Goal: Information Seeking & Learning: Learn about a topic

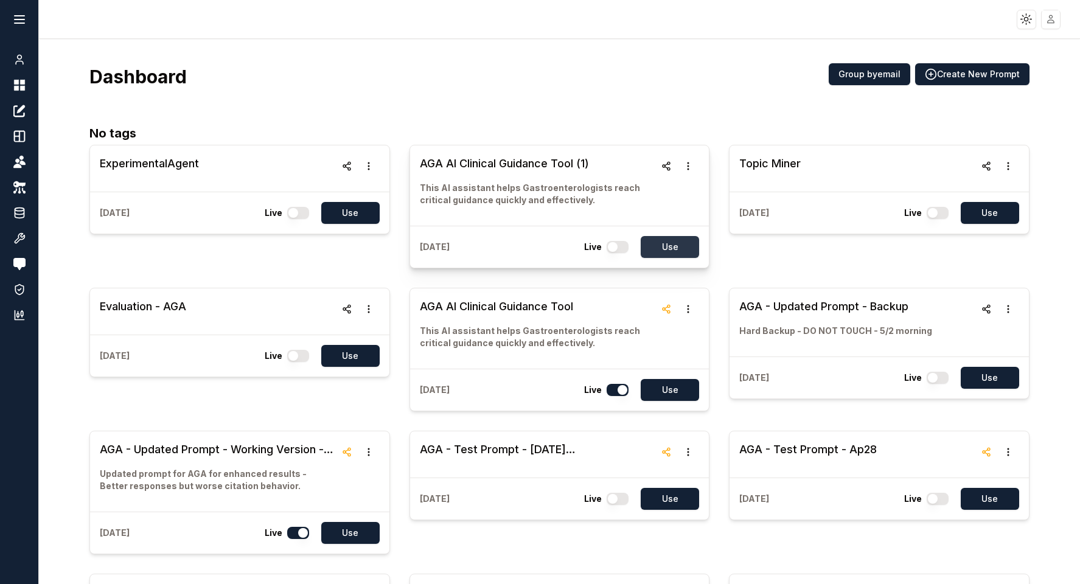
click at [679, 251] on button "Use" at bounding box center [670, 247] width 58 height 22
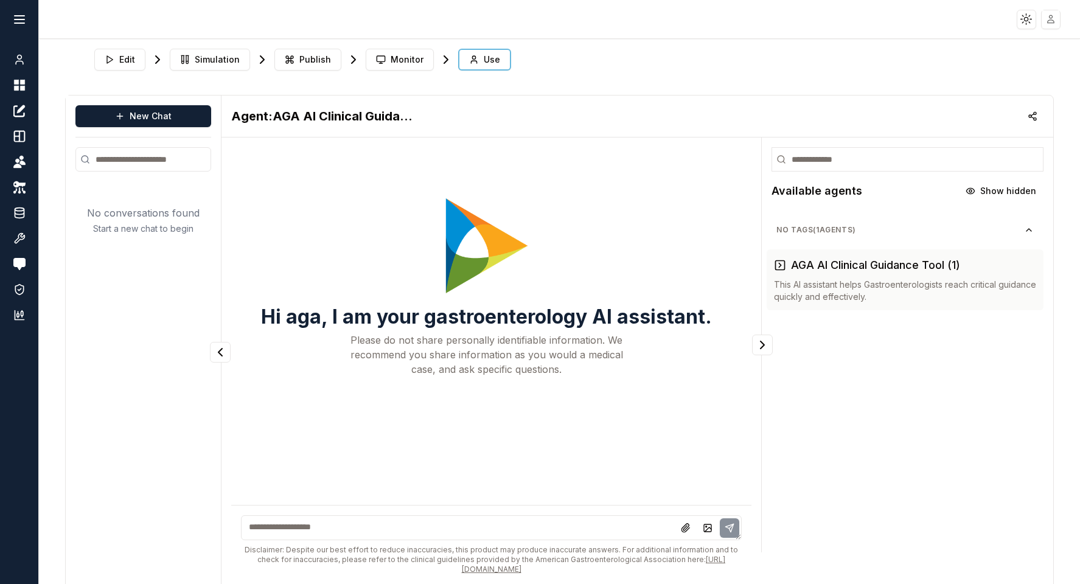
click at [362, 527] on textarea at bounding box center [491, 527] width 501 height 25
type textarea "**********"
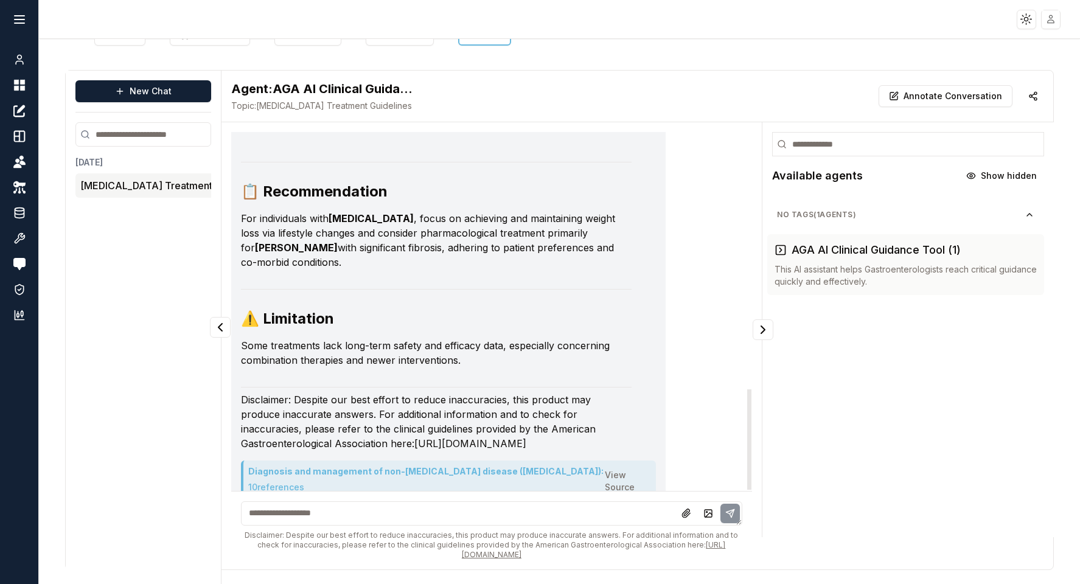
scroll to position [923, 0]
click at [271, 476] on button "10 reference s" at bounding box center [276, 485] width 56 height 19
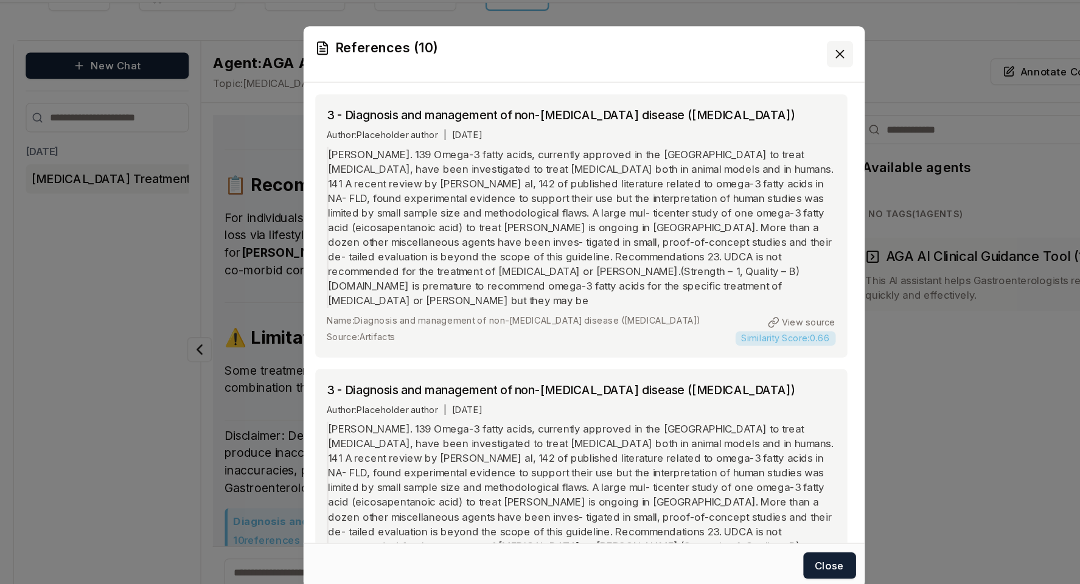
click at [755, 84] on icon at bounding box center [753, 81] width 6 height 6
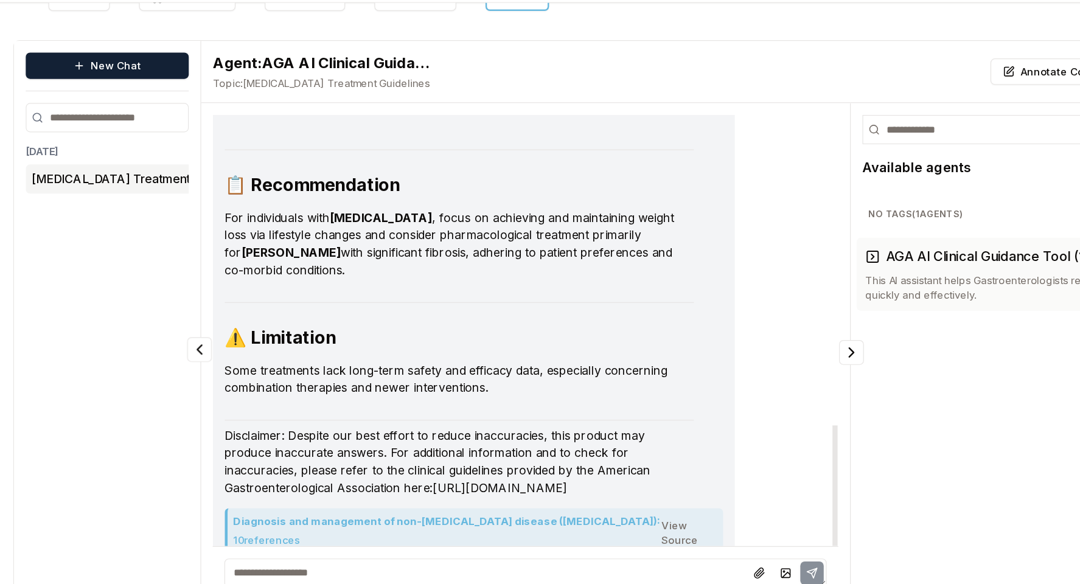
click at [282, 476] on button "10 reference s" at bounding box center [276, 485] width 56 height 19
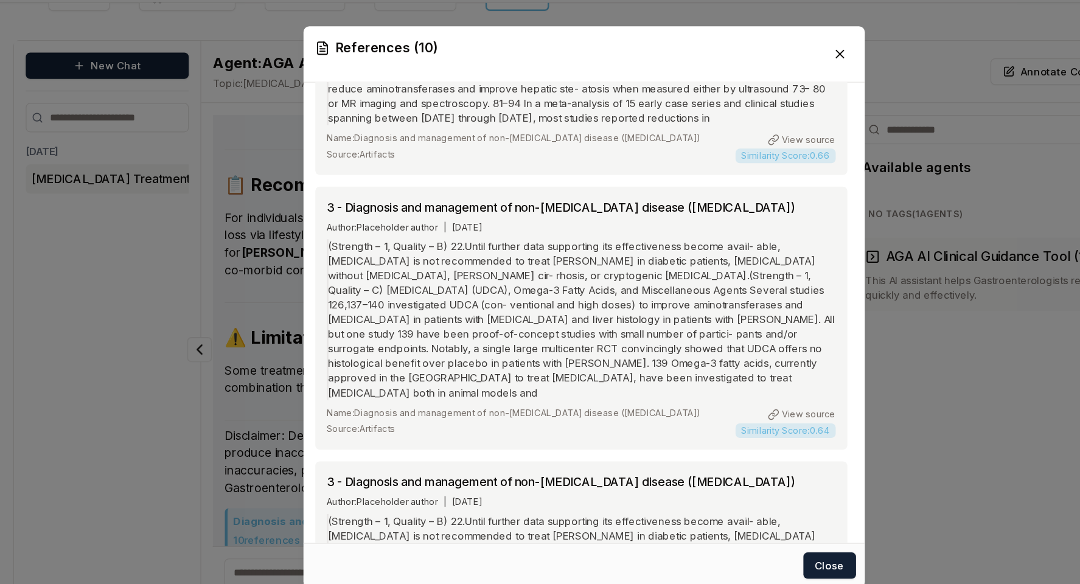
scroll to position [826, 0]
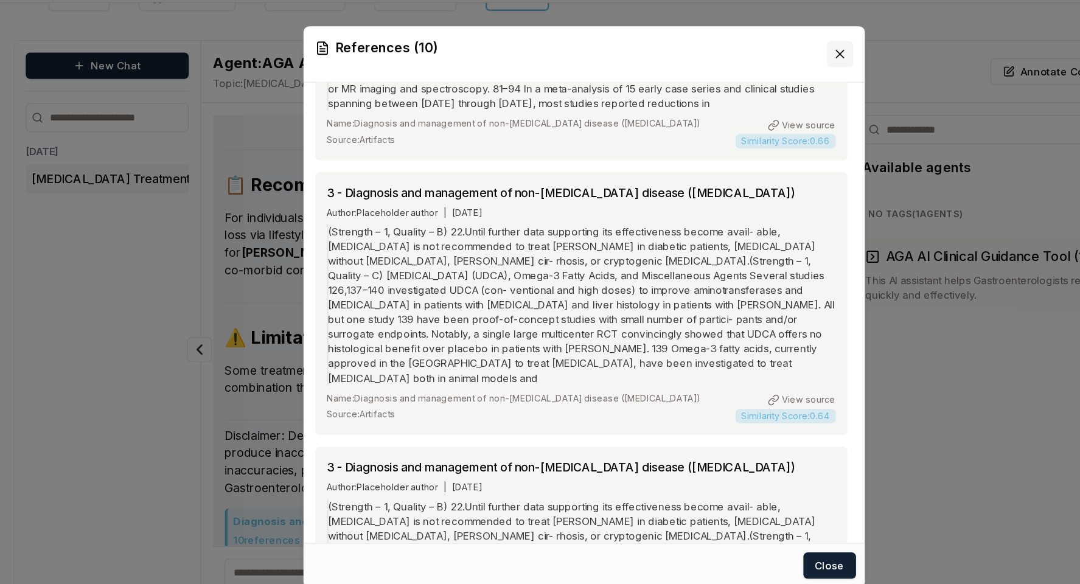
click at [753, 82] on icon at bounding box center [753, 81] width 6 height 6
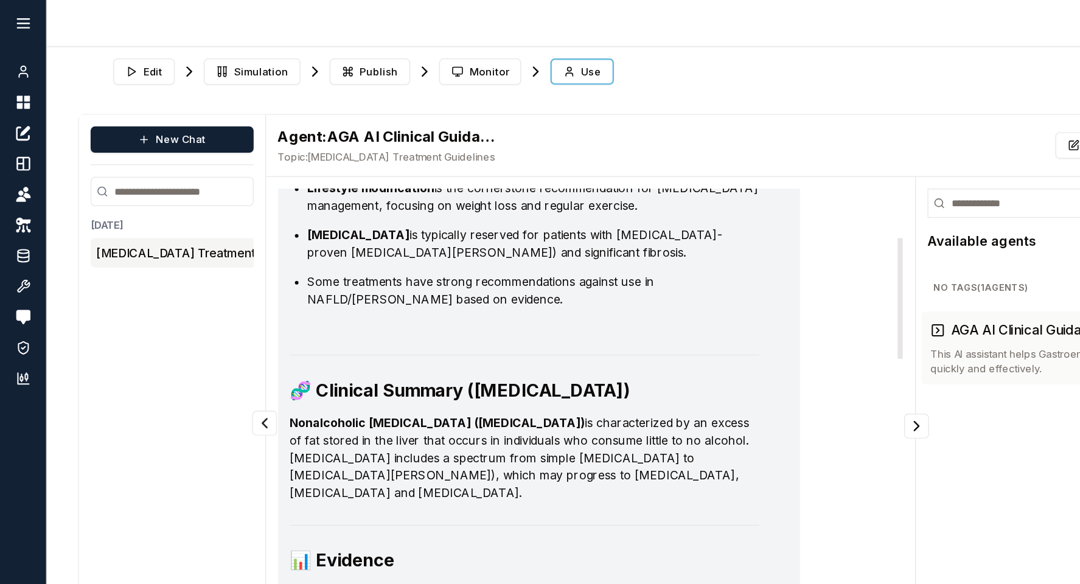
scroll to position [0, 0]
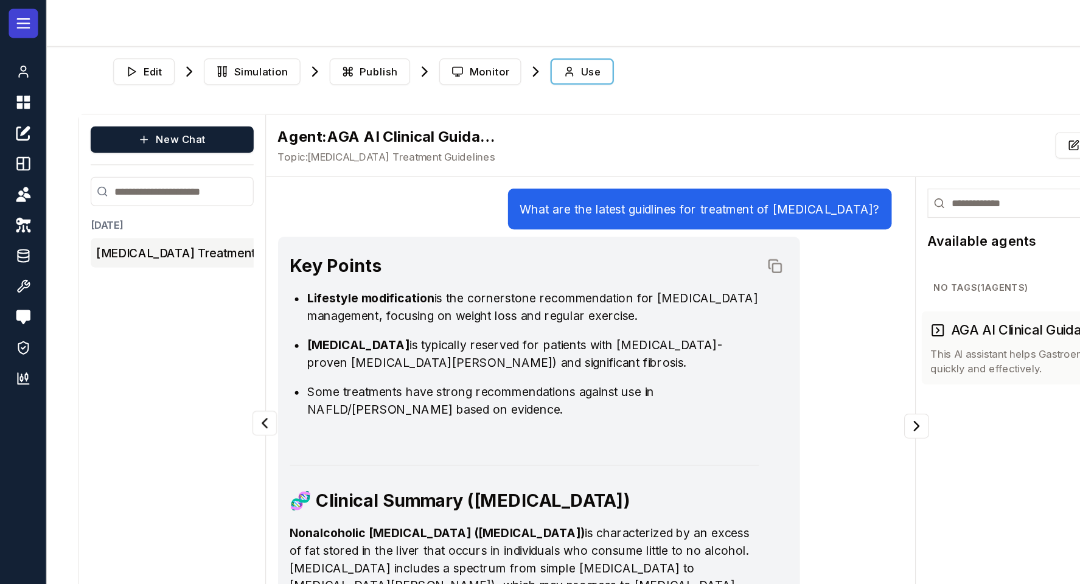
click at [19, 19] on line at bounding box center [20, 19] width 10 height 0
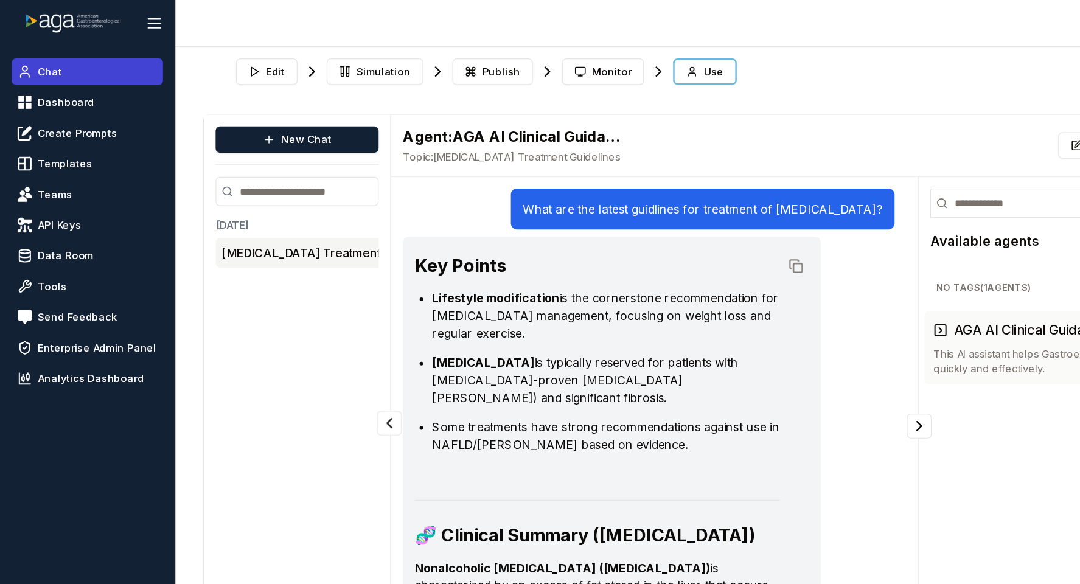
click at [30, 54] on link "Chat" at bounding box center [73, 60] width 126 height 22
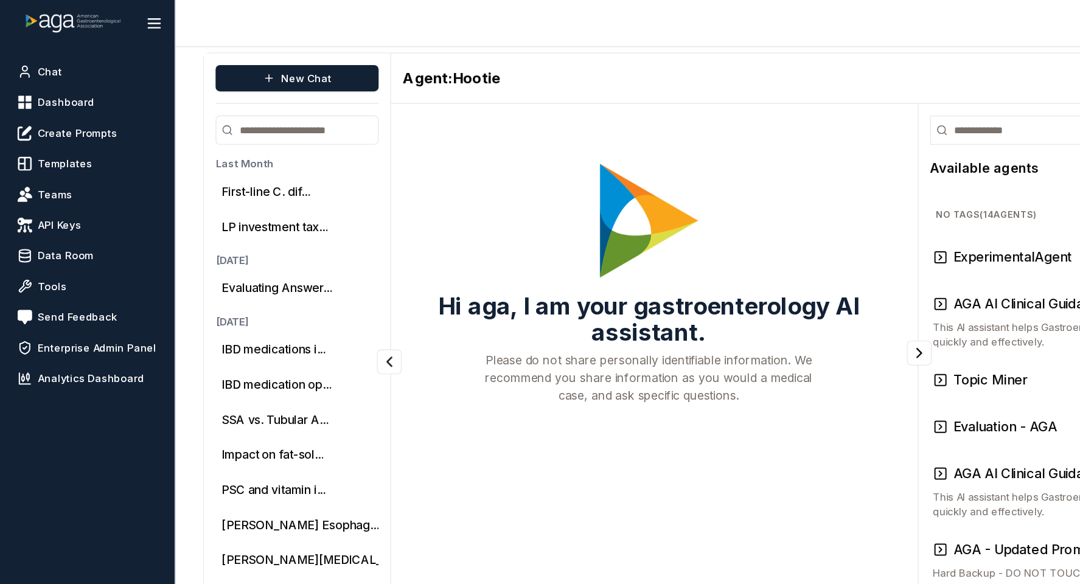
scroll to position [4, 0]
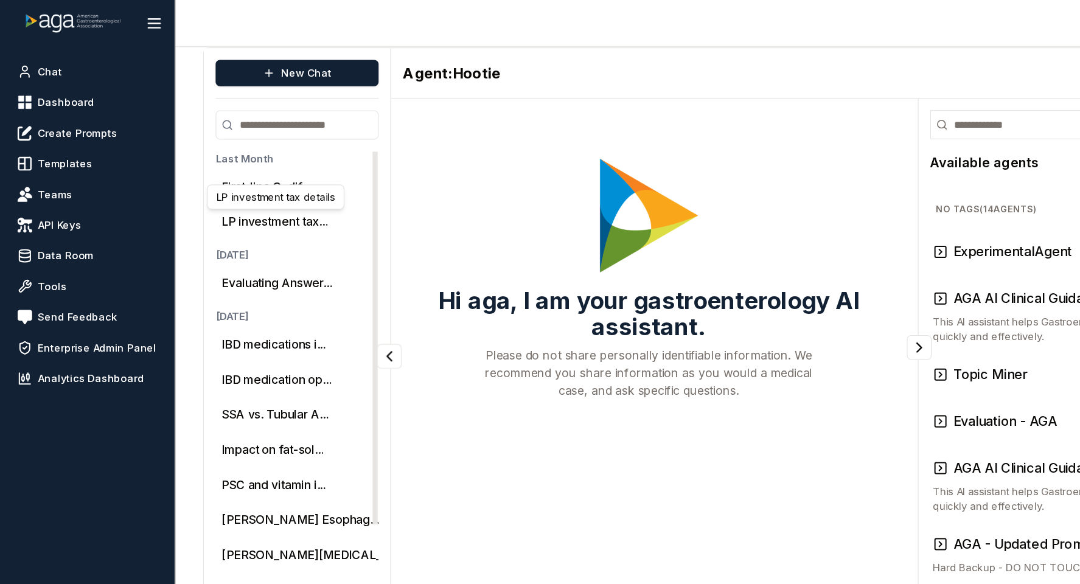
click at [210, 156] on div "LP investment tax details LP investment tax details" at bounding box center [229, 164] width 114 height 21
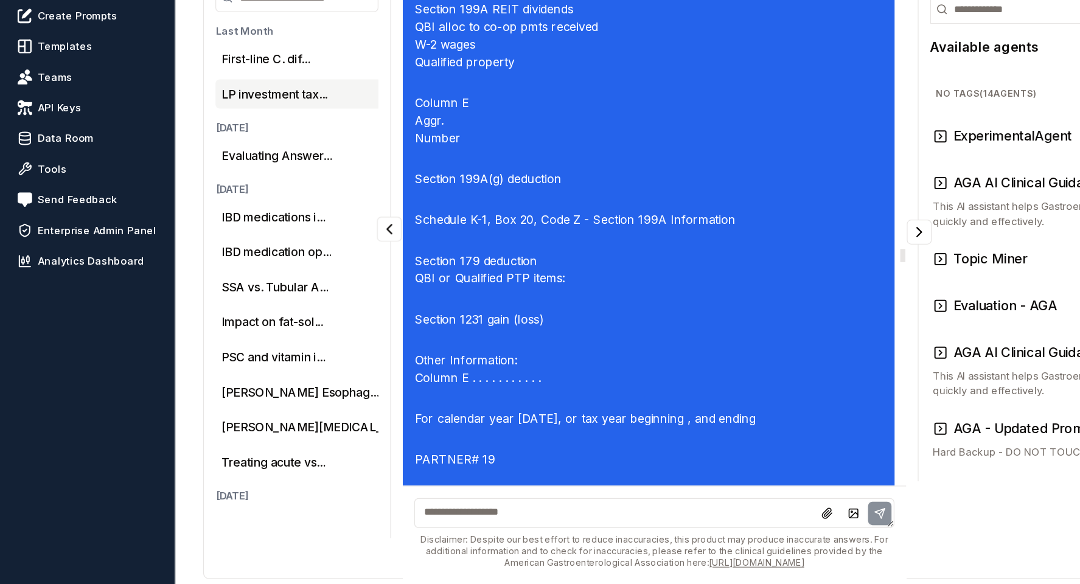
scroll to position [8844, 0]
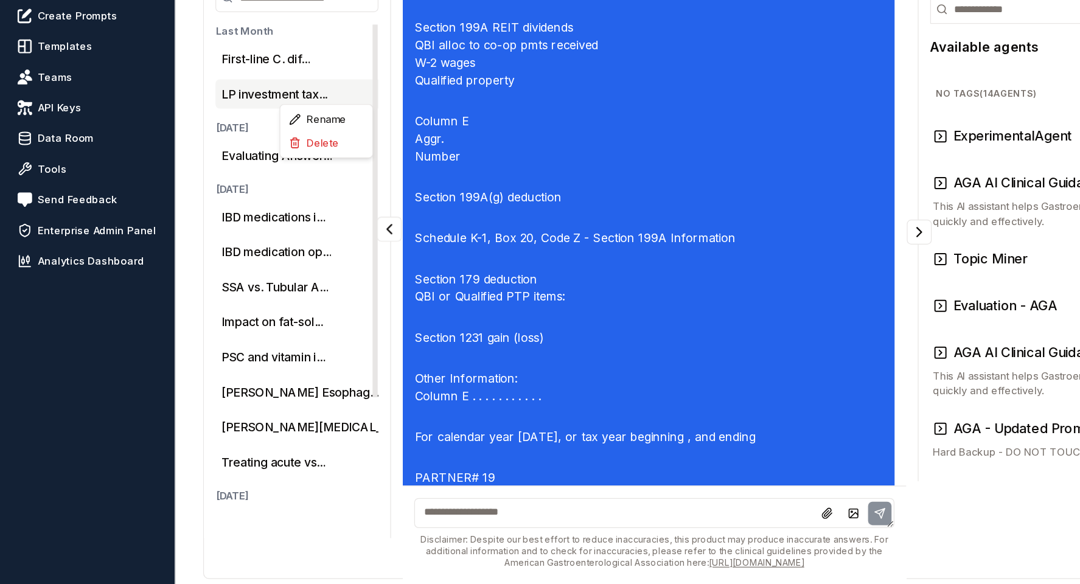
click at [303, 172] on html "Toggle theme Toggle user menu Chat Dashboard Create Prompts Templates Teams API…" at bounding box center [540, 292] width 1080 height 584
click at [272, 214] on div "Delete" at bounding box center [272, 216] width 72 height 19
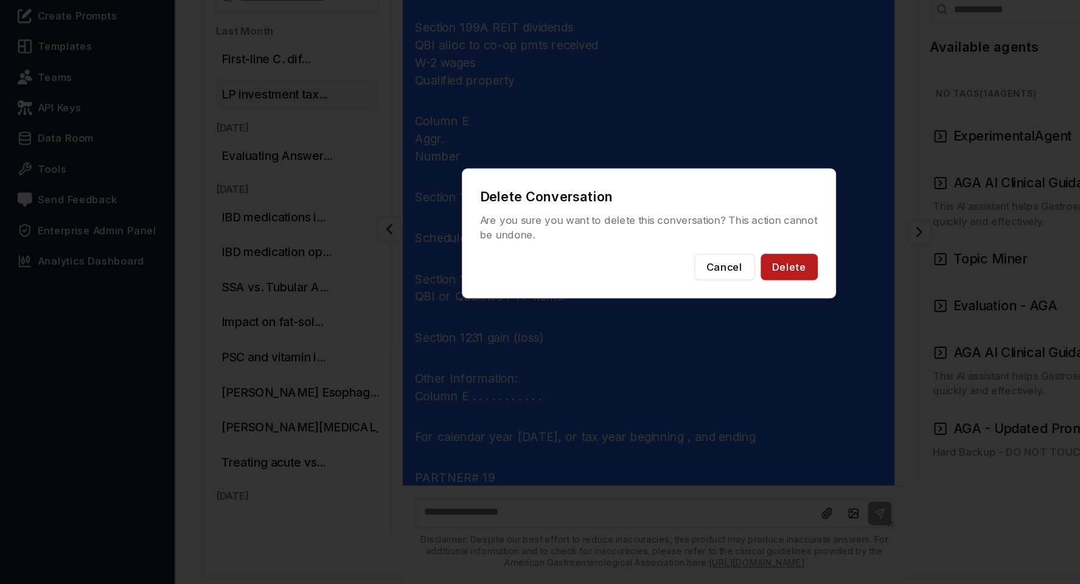
click at [658, 318] on button "Delete" at bounding box center [656, 320] width 47 height 22
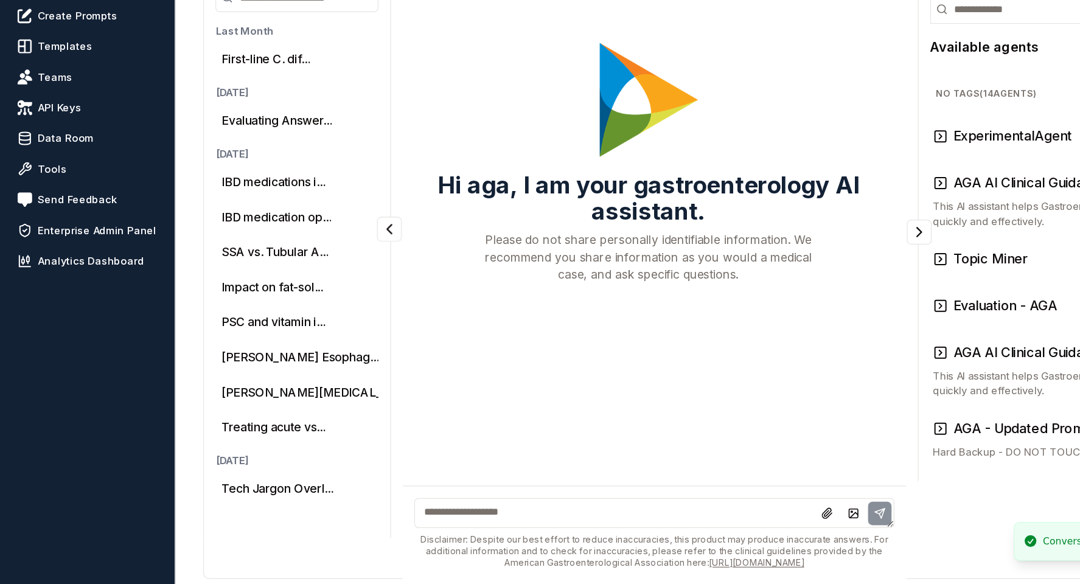
scroll to position [0, 0]
click at [223, 195] on button "Evaluating Answer..." at bounding box center [230, 197] width 92 height 15
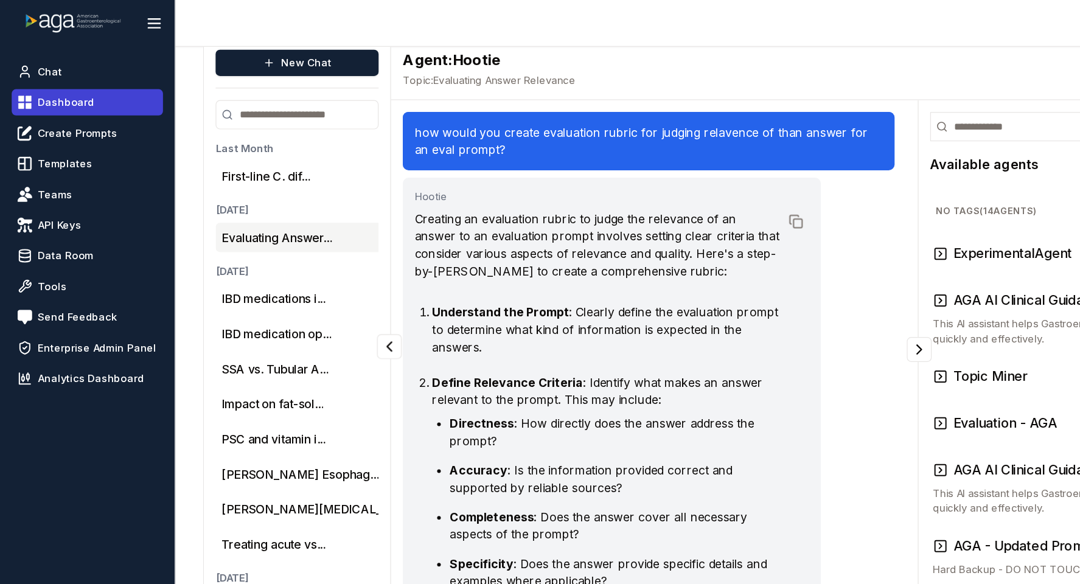
click at [50, 91] on link "Dashboard" at bounding box center [73, 85] width 126 height 22
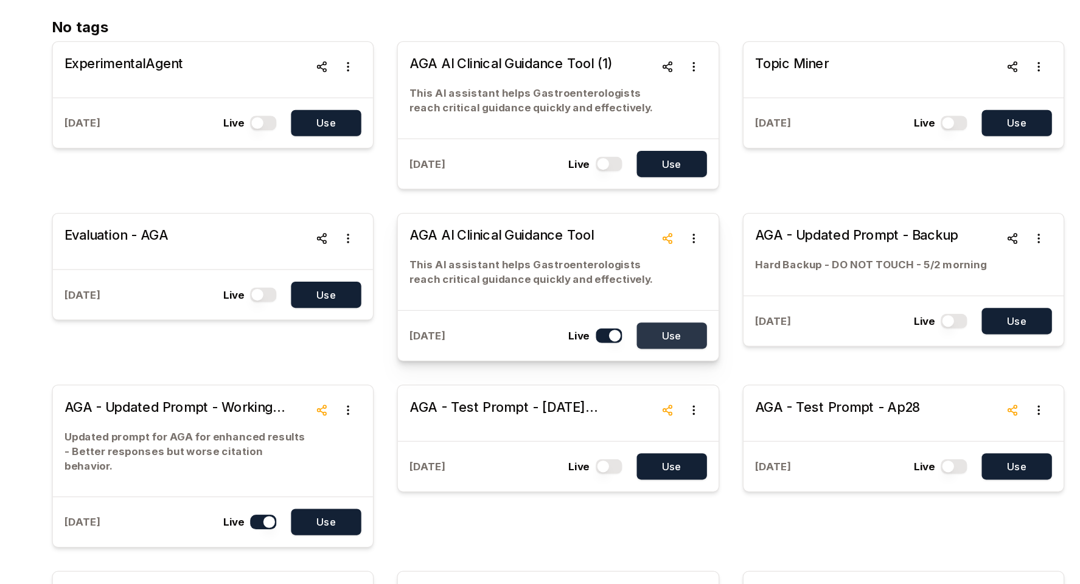
click at [715, 381] on button "Use" at bounding box center [707, 377] width 58 height 22
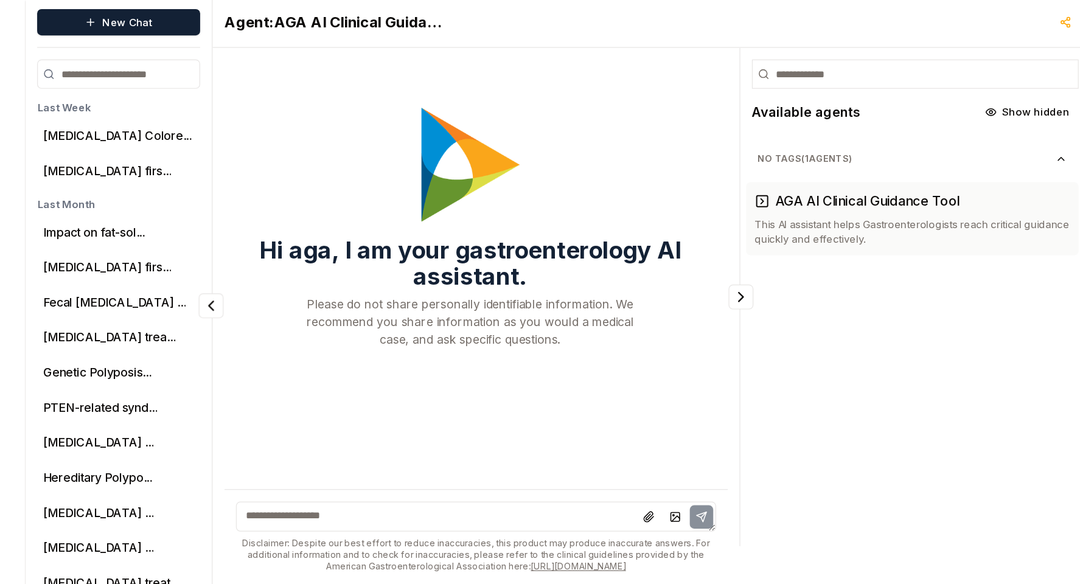
click at [444, 521] on textarea at bounding box center [544, 527] width 399 height 25
click at [197, 322] on button "[MEDICAL_DATA] firs..." at bounding box center [237, 320] width 106 height 15
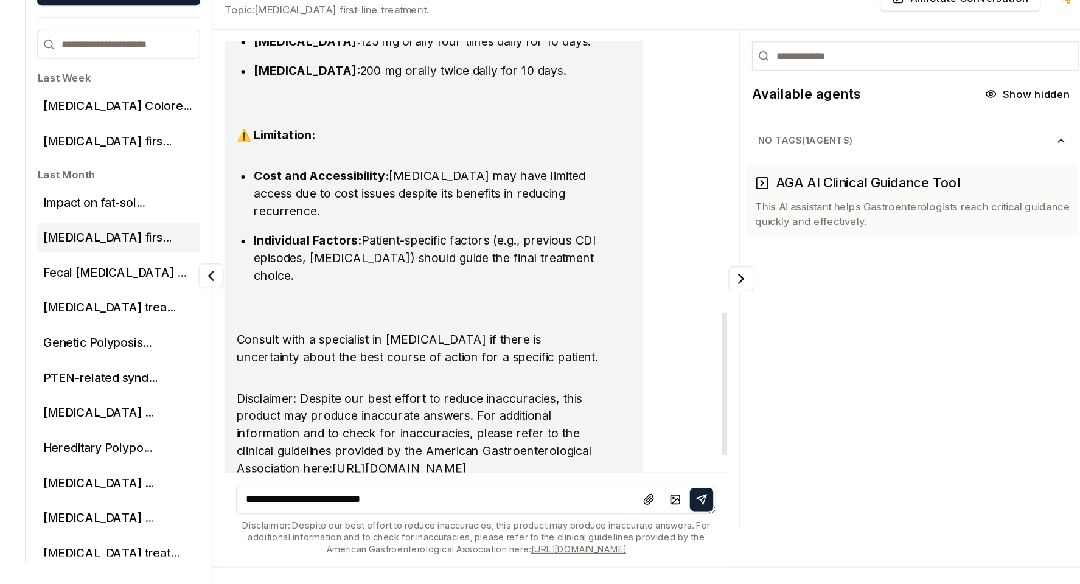
scroll to position [724, 0]
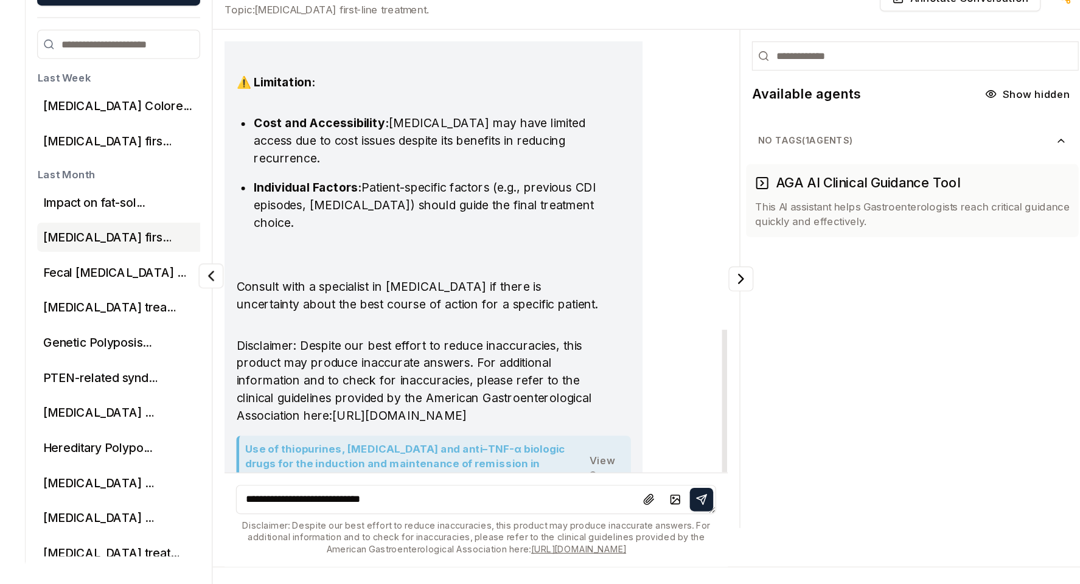
click at [404, 465] on h4 "Use of thiopurines, [MEDICAL_DATA] and anti–TNF-α biologic drugs for the induct…" at bounding box center [495, 487] width 286 height 44
click at [489, 490] on button "1 reference" at bounding box center [512, 499] width 46 height 19
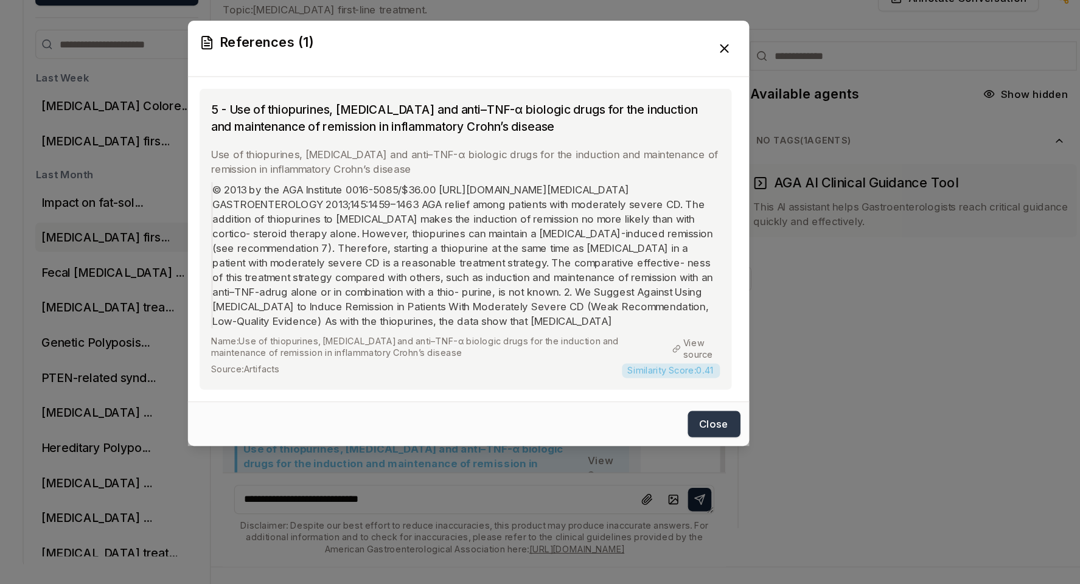
click at [740, 458] on button "Close" at bounding box center [745, 451] width 44 height 22
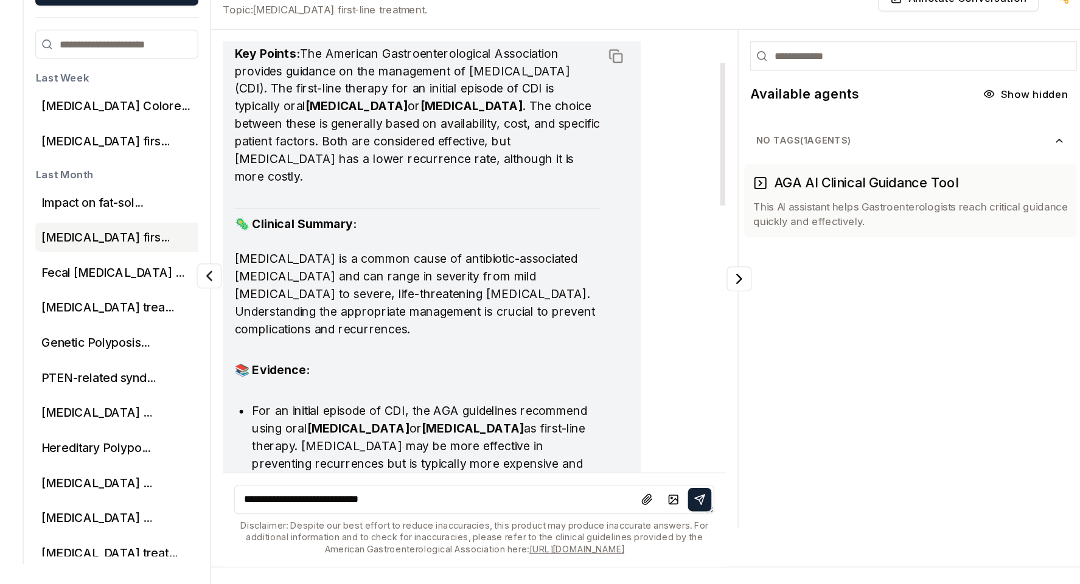
scroll to position [0, 0]
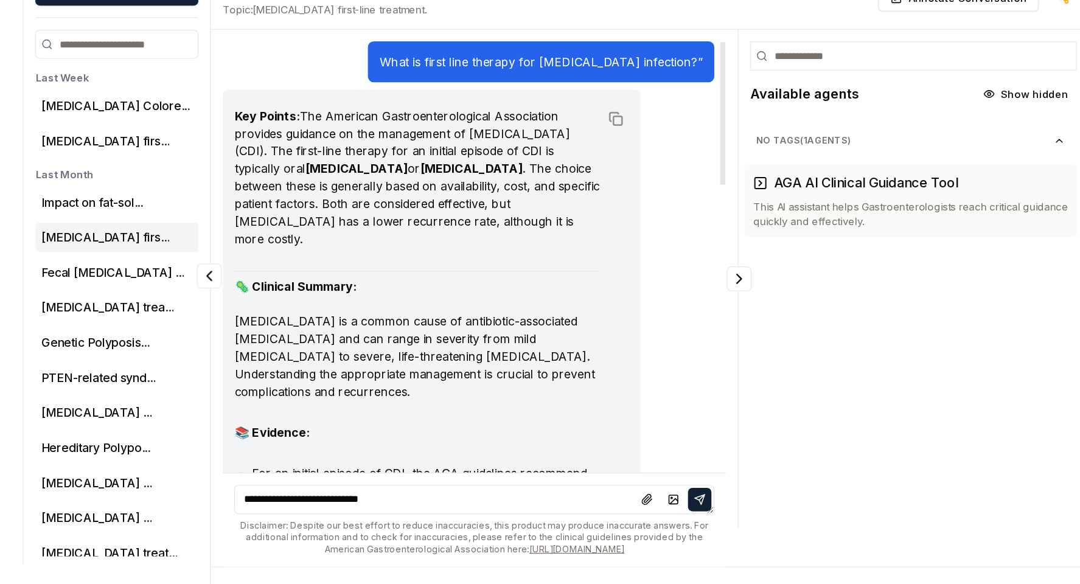
click at [571, 151] on p "What is first line therapy for [MEDICAL_DATA] infection?”" at bounding box center [600, 149] width 269 height 15
click at [570, 151] on p "What is first line therapy for [MEDICAL_DATA] infection?”" at bounding box center [600, 149] width 269 height 15
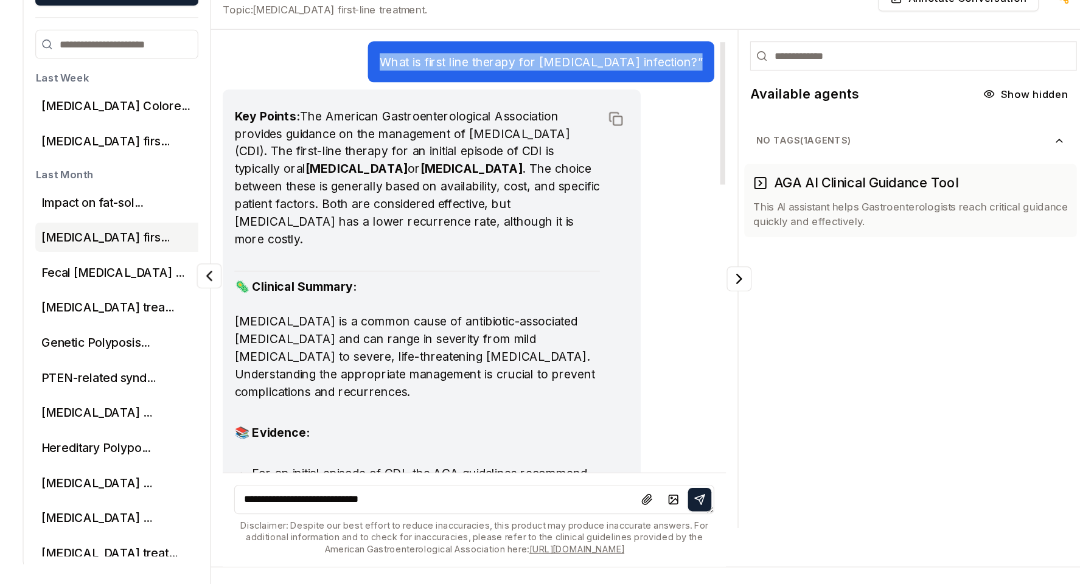
click at [570, 151] on p "What is first line therapy for [MEDICAL_DATA] infection?”" at bounding box center [600, 149] width 269 height 15
copy p "What is first line therapy for [MEDICAL_DATA] infection?”"
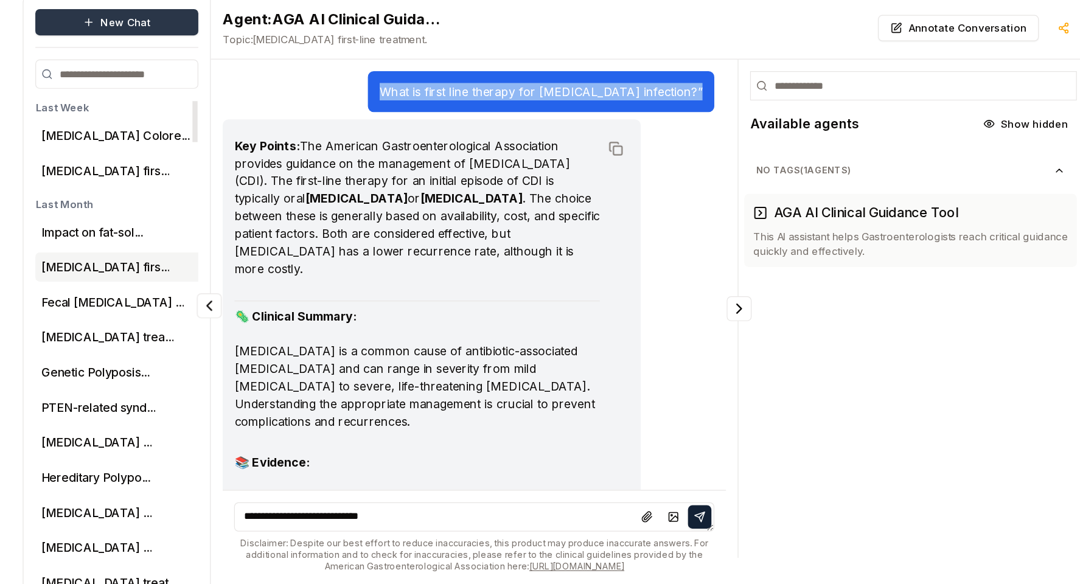
click at [244, 116] on button "New Chat" at bounding box center [247, 116] width 136 height 22
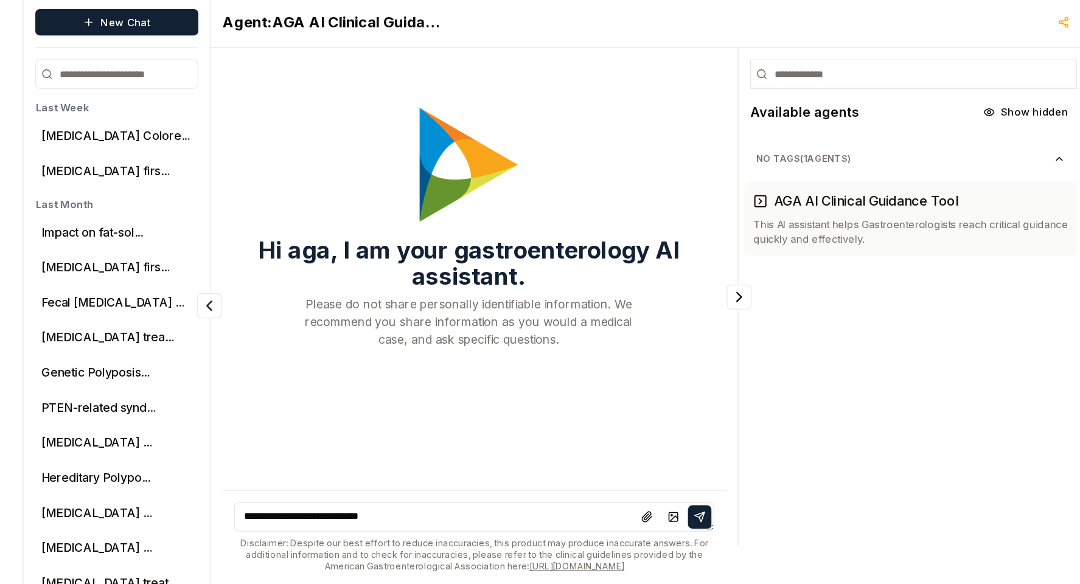
click at [406, 532] on textarea "**********" at bounding box center [545, 527] width 400 height 25
paste textarea "**********"
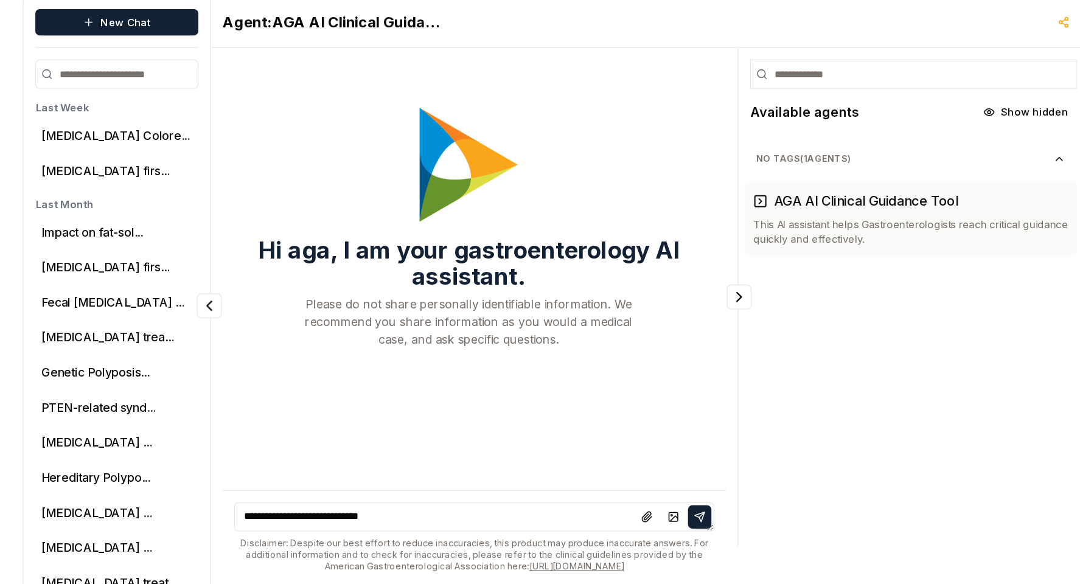
type textarea "**********"
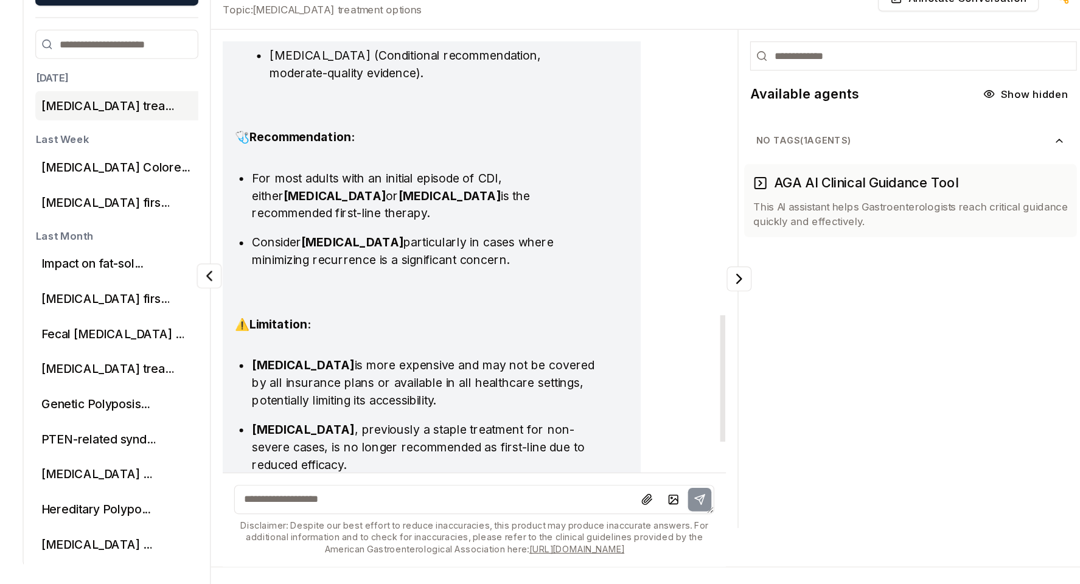
scroll to position [865, 0]
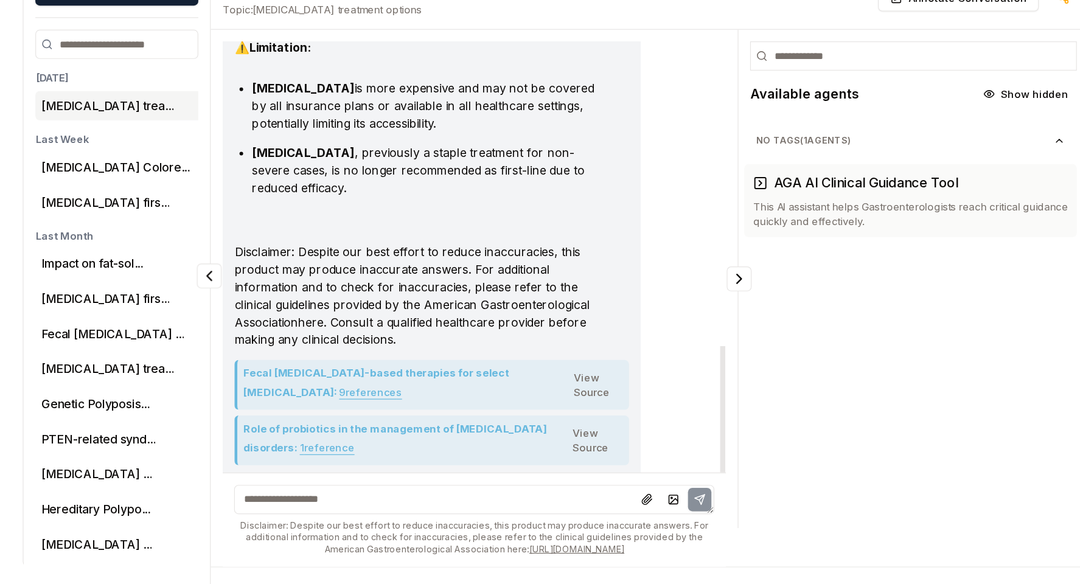
click at [424, 460] on button "1 reference" at bounding box center [422, 469] width 46 height 19
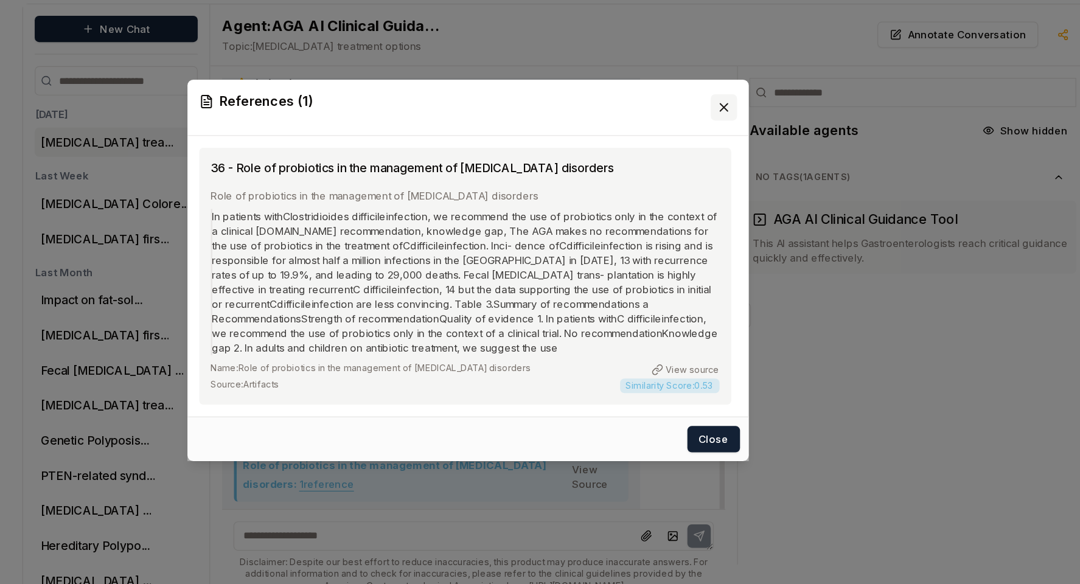
click at [754, 155] on icon at bounding box center [753, 156] width 6 height 6
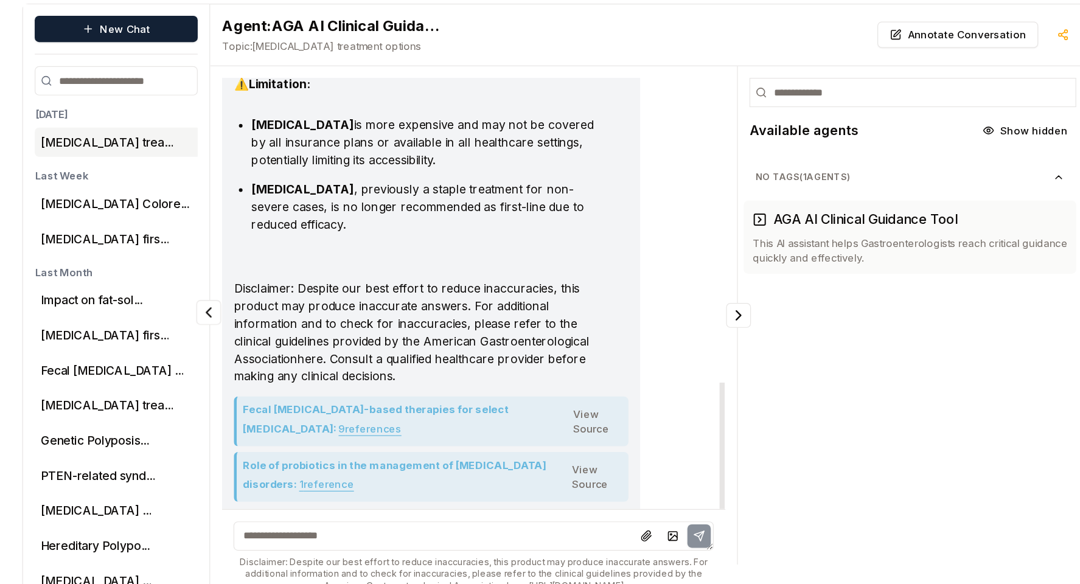
click at [432, 414] on button "9 reference s" at bounding box center [458, 423] width 52 height 19
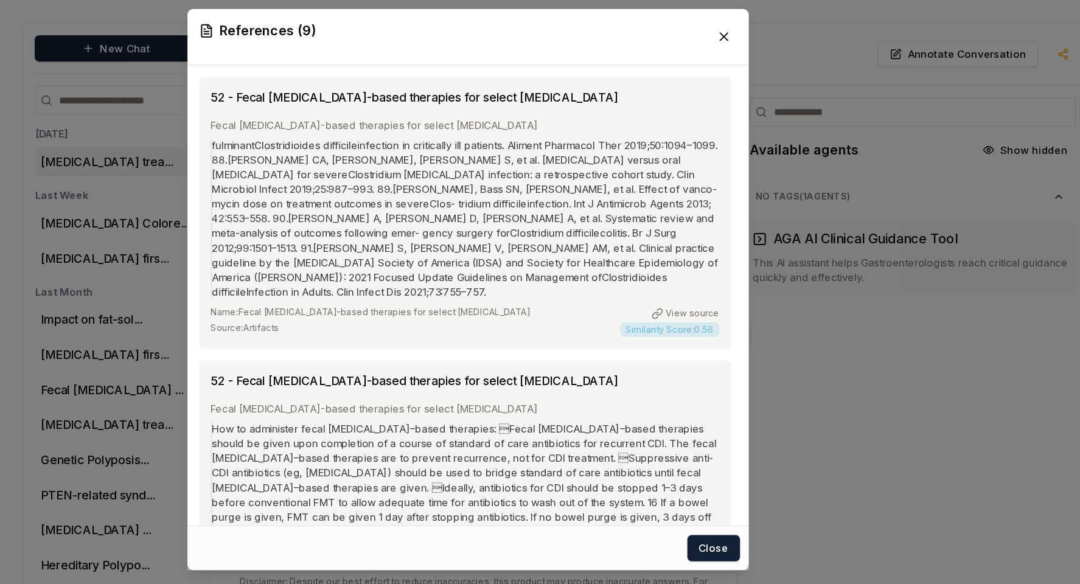
drag, startPoint x: 406, startPoint y: 182, endPoint x: 511, endPoint y: 222, distance: 111.8
click at [511, 222] on div "fulminantClostridioides difficileinfection in critically ill patients. Aliment …" at bounding box center [537, 233] width 423 height 134
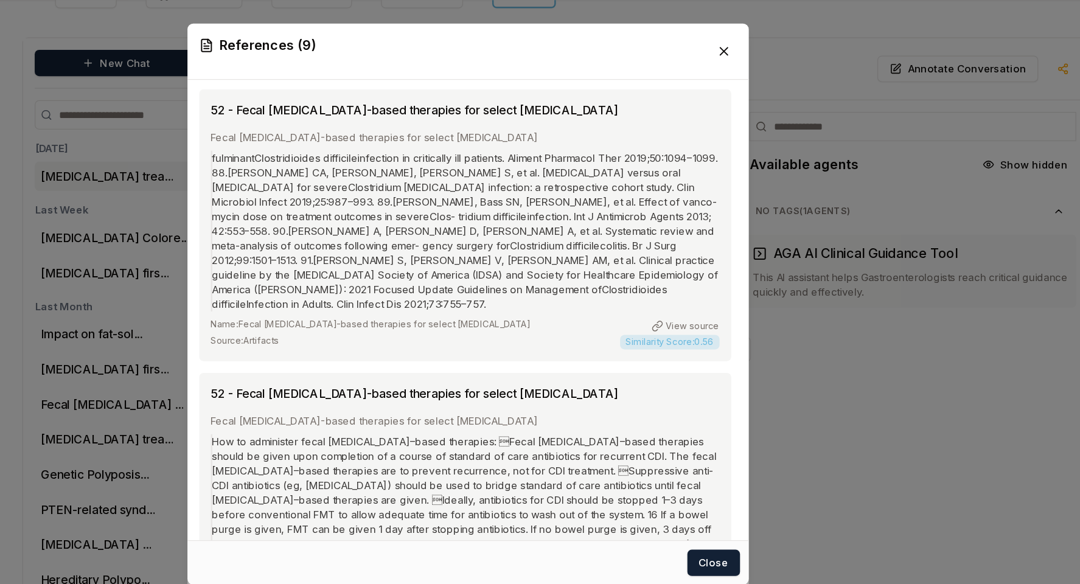
scroll to position [2, 0]
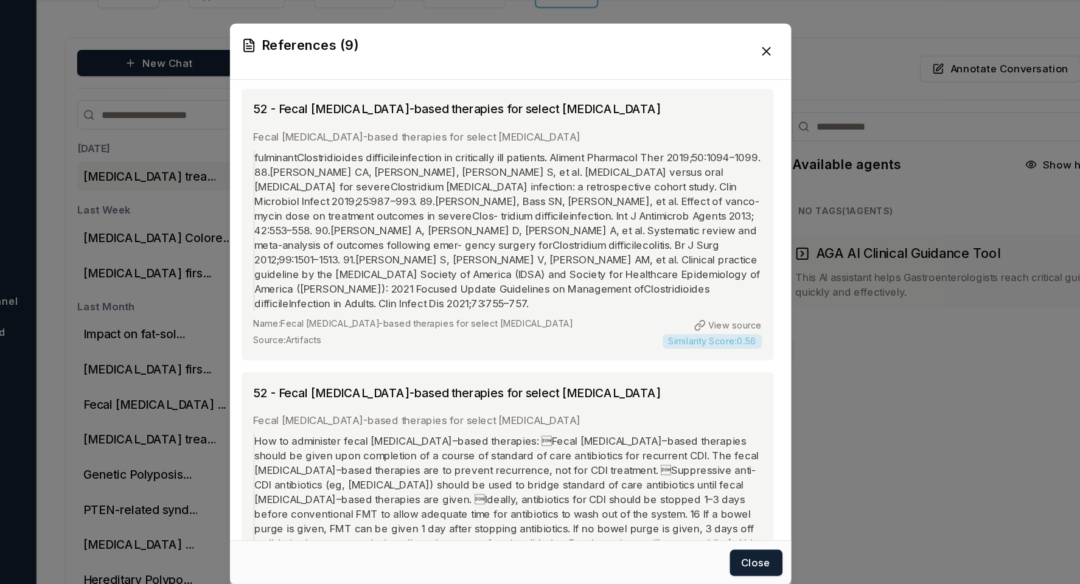
click at [474, 247] on div "fulminantClostridioides difficileinfection in critically ill patients. Aliment …" at bounding box center [537, 231] width 423 height 134
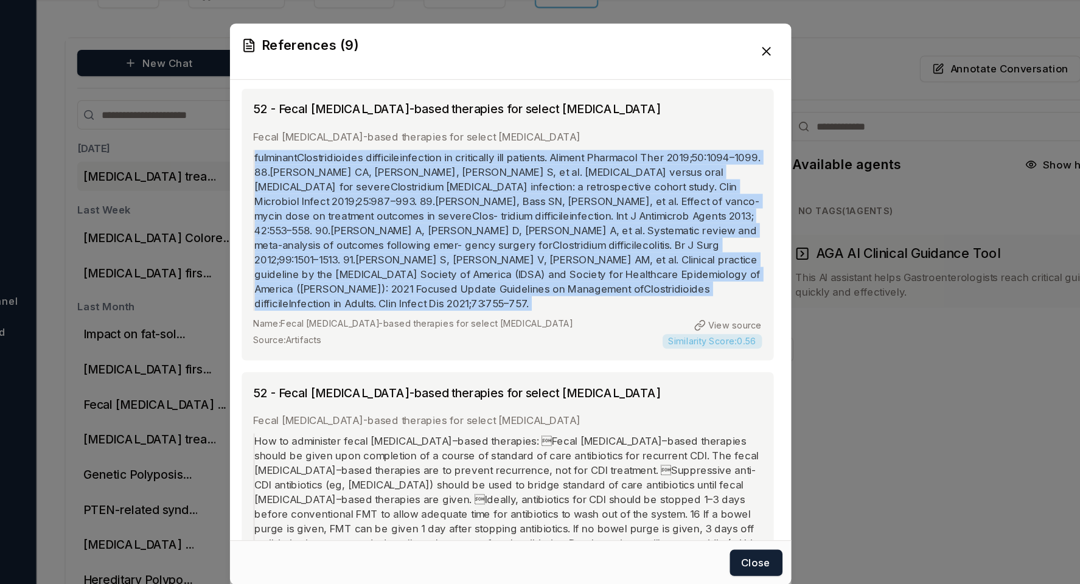
click at [474, 247] on div "fulminantClostridioides difficileinfection in critically ill patients. Aliment …" at bounding box center [537, 231] width 423 height 134
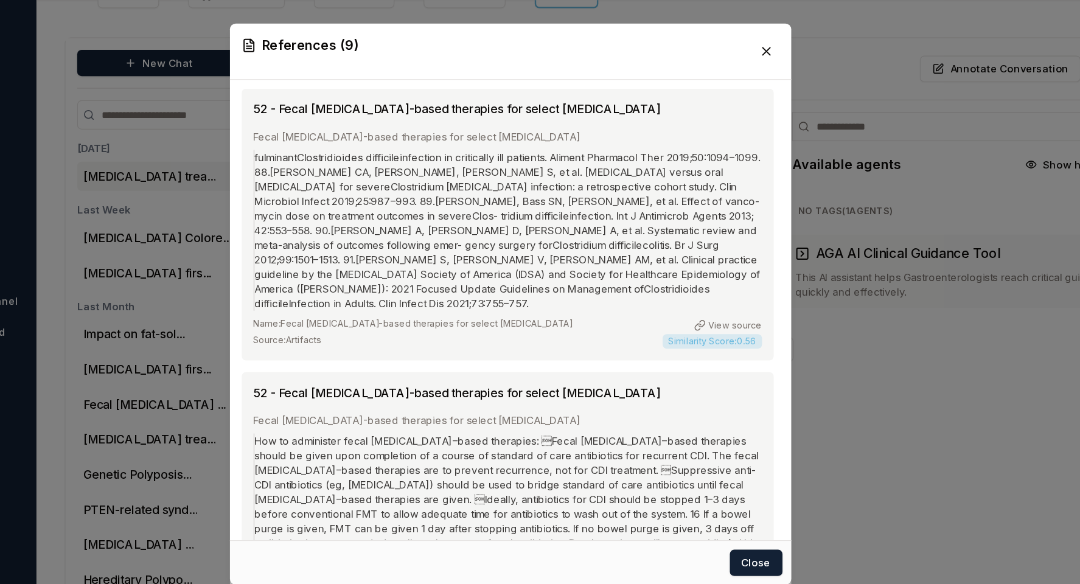
click at [537, 237] on div "fulminantClostridioides difficileinfection in critically ill patients. Aliment …" at bounding box center [537, 231] width 423 height 134
click at [751, 82] on icon at bounding box center [753, 81] width 12 height 12
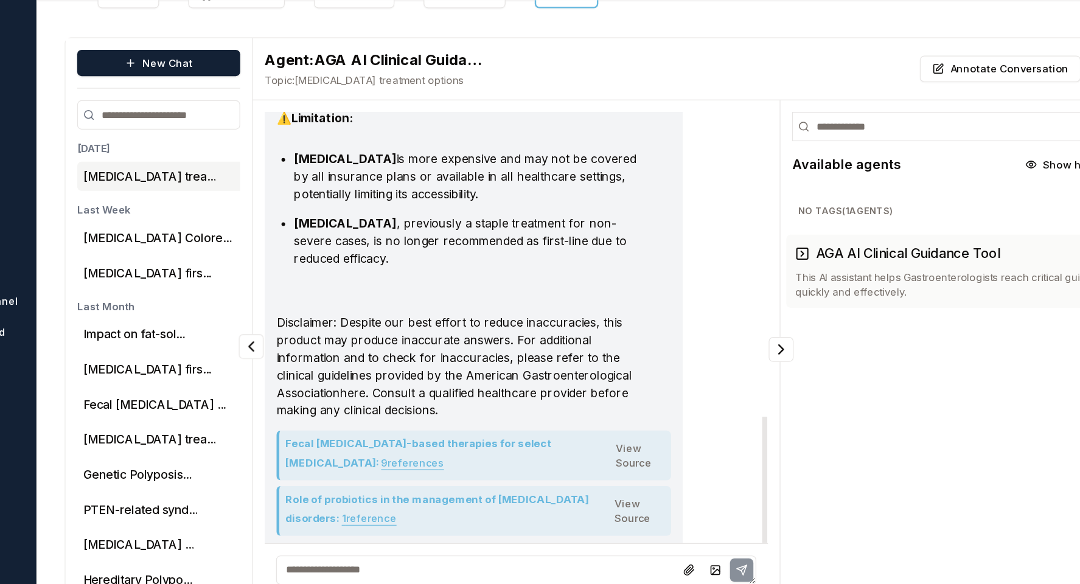
click at [432, 414] on button "9 reference s" at bounding box center [458, 423] width 52 height 19
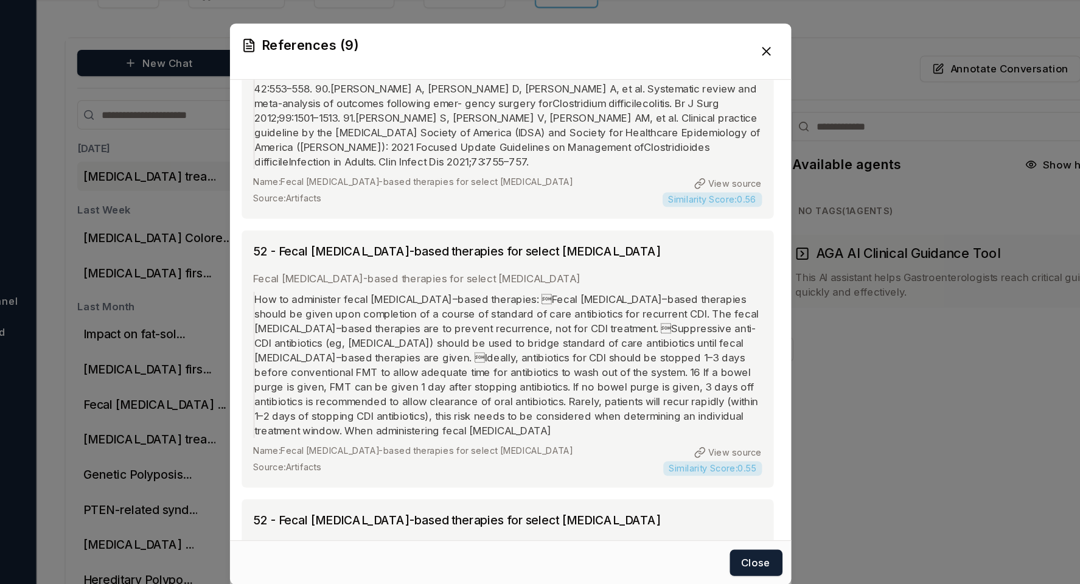
scroll to position [122, 0]
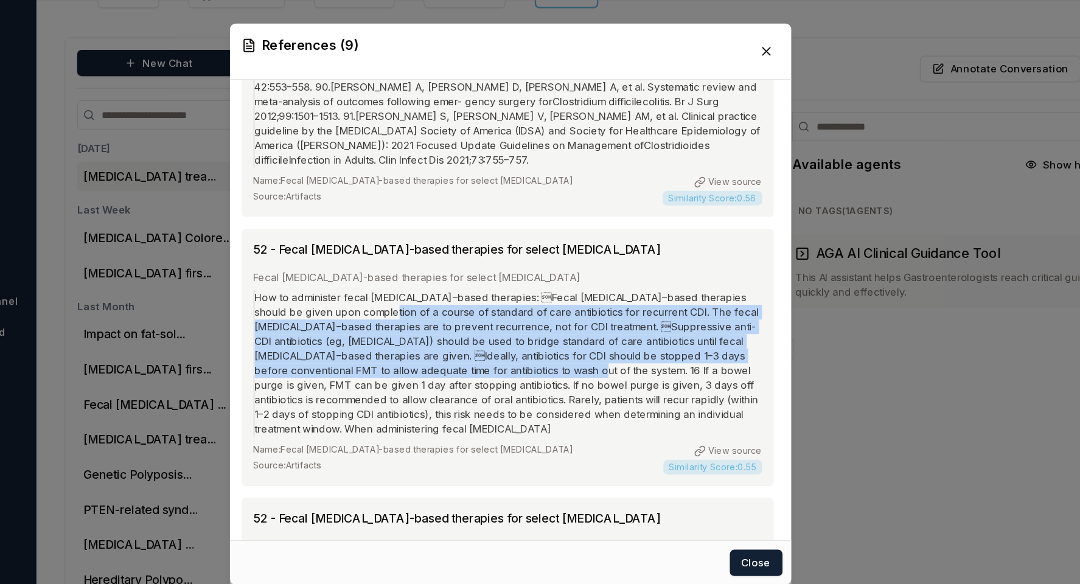
drag, startPoint x: 406, startPoint y: 287, endPoint x: 546, endPoint y: 338, distance: 148.4
click at [558, 338] on div "How to administer fecal [MEDICAL_DATA]–based therapies: Fecal [MEDICAL_DATA]–b…" at bounding box center [537, 341] width 423 height 122
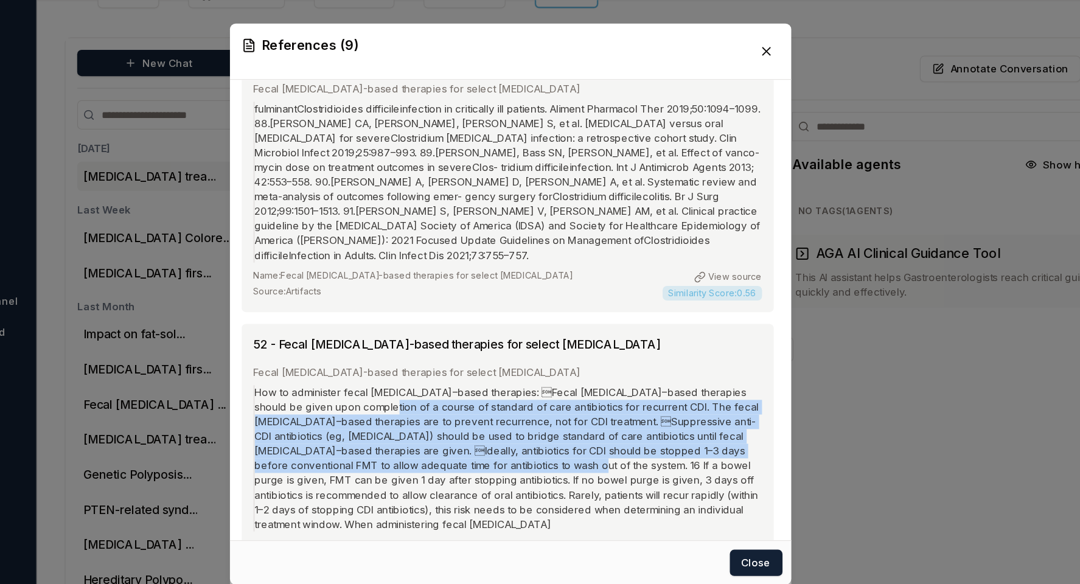
scroll to position [0, 0]
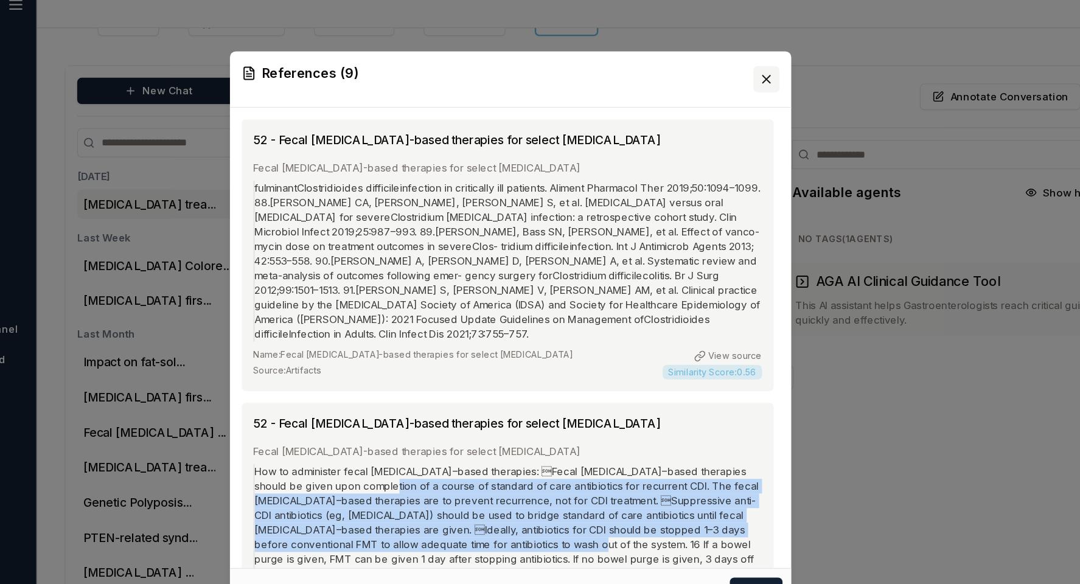
click at [752, 83] on icon at bounding box center [753, 81] width 6 height 6
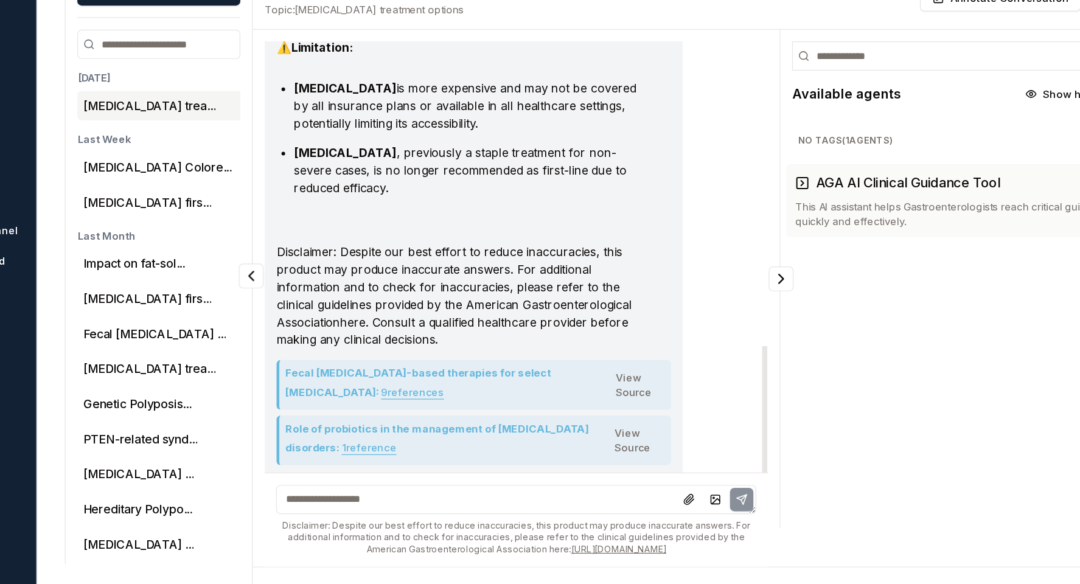
click at [432, 414] on button "9 reference s" at bounding box center [458, 423] width 52 height 19
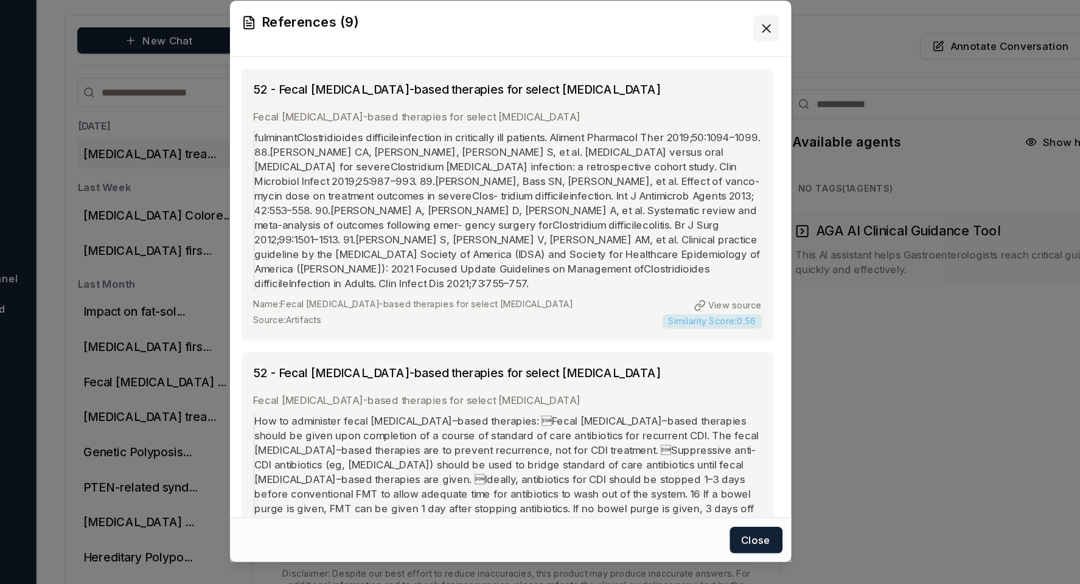
click at [750, 79] on icon at bounding box center [753, 81] width 6 height 6
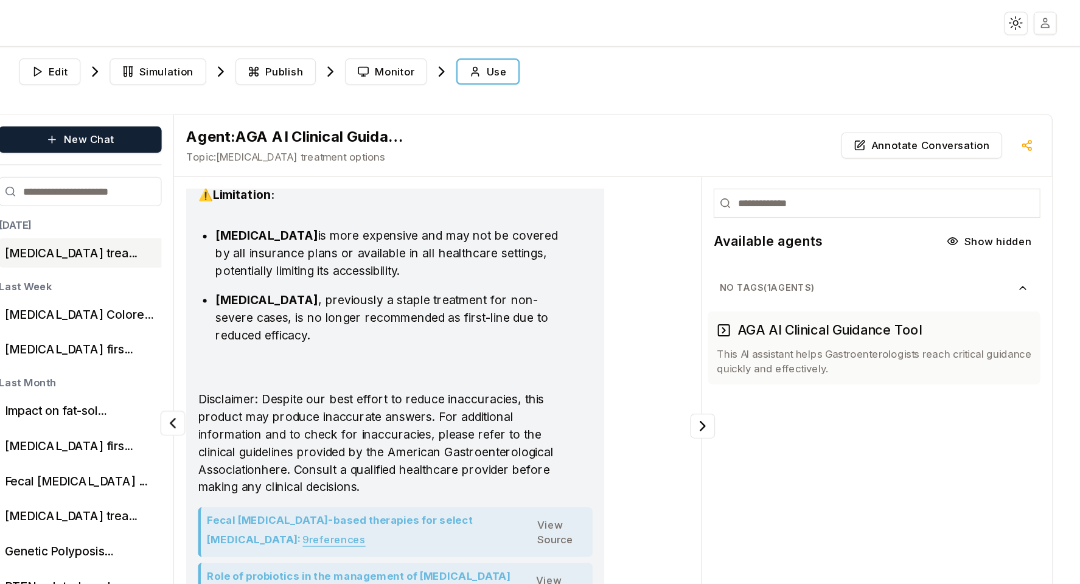
click at [1054, 18] on html "Toggle theme Toggle user menu Chat Dashboard Create Prompts Templates Teams API…" at bounding box center [540, 292] width 1080 height 584
click at [974, 131] on span "Sign out" at bounding box center [962, 127] width 33 height 12
